Goal: Use online tool/utility: Utilize a website feature to perform a specific function

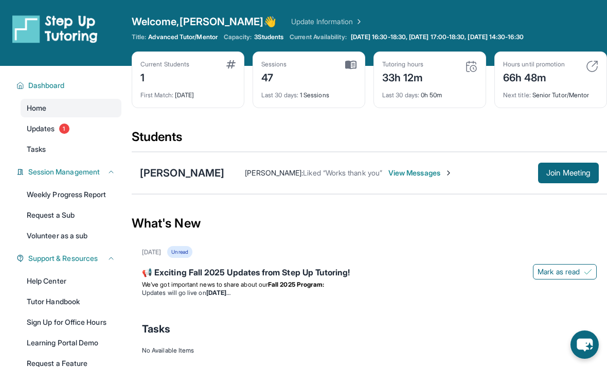
click at [563, 170] on span "Join Meeting" at bounding box center [568, 173] width 44 height 6
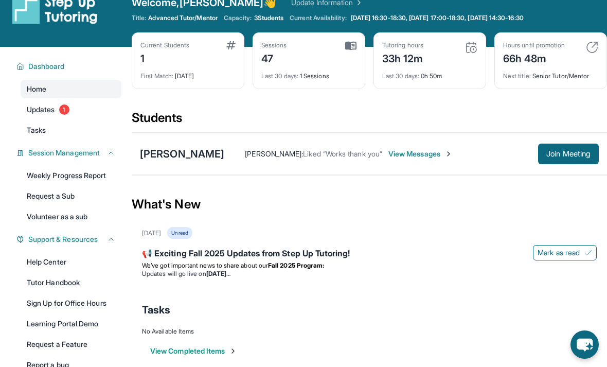
scroll to position [20, 0]
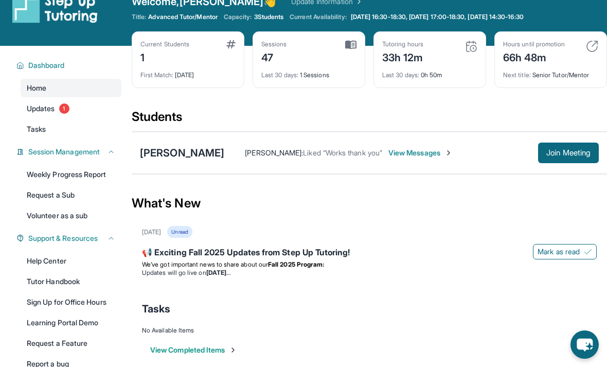
click at [564, 156] on span "Join Meeting" at bounding box center [568, 153] width 44 height 6
click at [565, 154] on span "Join Meeting" at bounding box center [568, 153] width 44 height 6
click at [561, 150] on span "Join Meeting" at bounding box center [568, 153] width 44 height 6
click at [583, 155] on span "Join Meeting" at bounding box center [568, 153] width 44 height 6
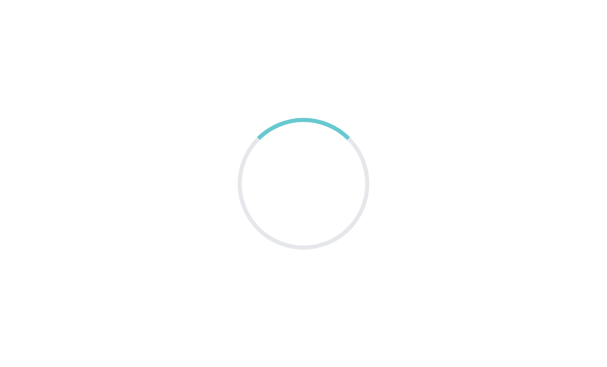
scroll to position [20, 0]
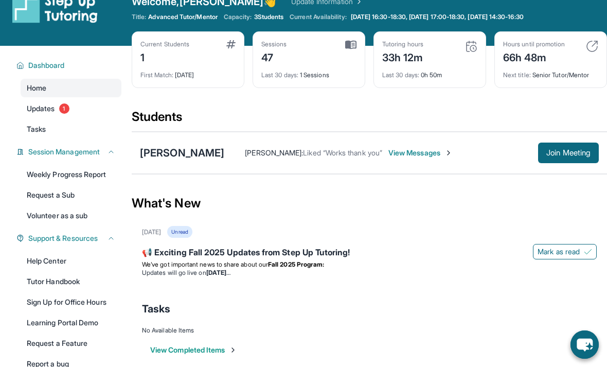
click at [577, 150] on span "Join Meeting" at bounding box center [568, 153] width 44 height 6
click at [574, 150] on span "Join Meeting" at bounding box center [568, 153] width 44 height 6
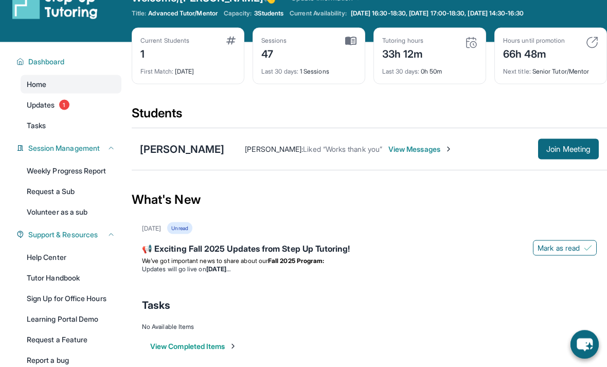
scroll to position [24, 0]
click at [565, 158] on button "Join Meeting" at bounding box center [568, 148] width 61 height 21
click at [560, 146] on span "Join Meeting" at bounding box center [568, 149] width 44 height 6
